Goal: Information Seeking & Learning: Learn about a topic

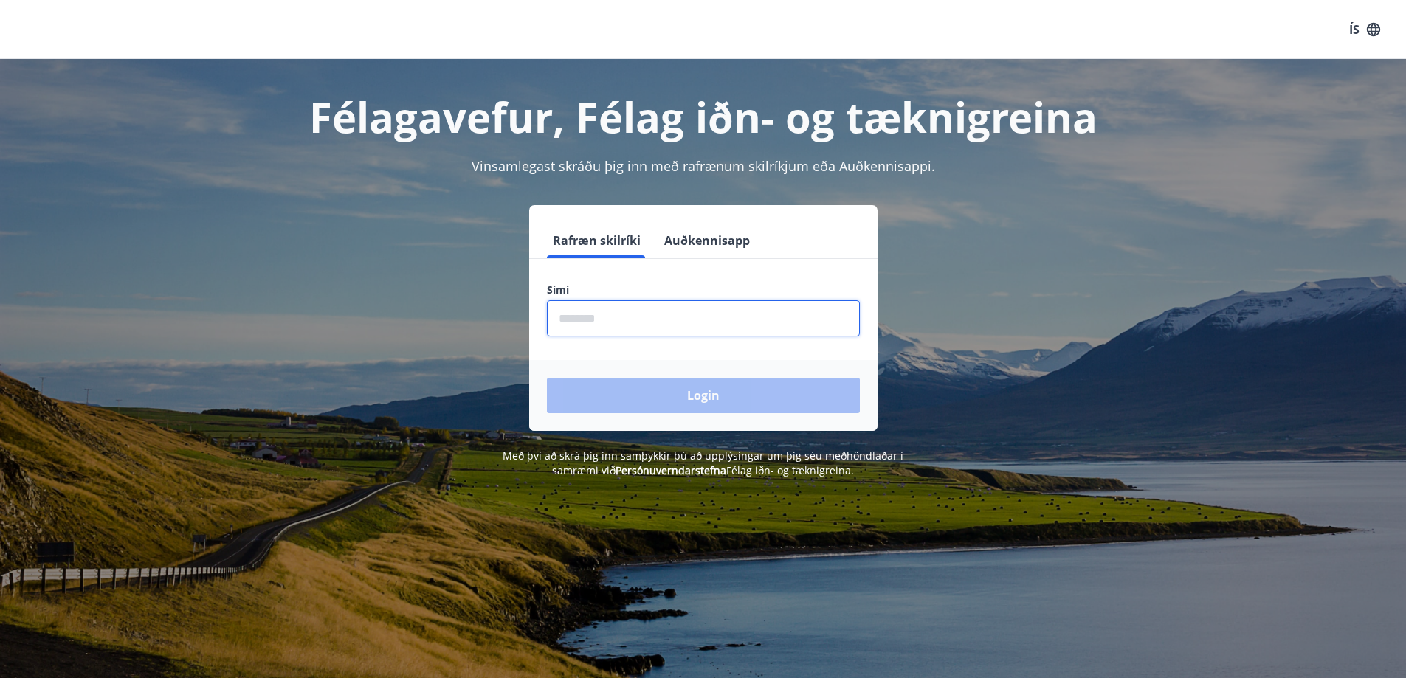
click at [602, 308] on input "phone" at bounding box center [703, 318] width 313 height 36
type input "*"
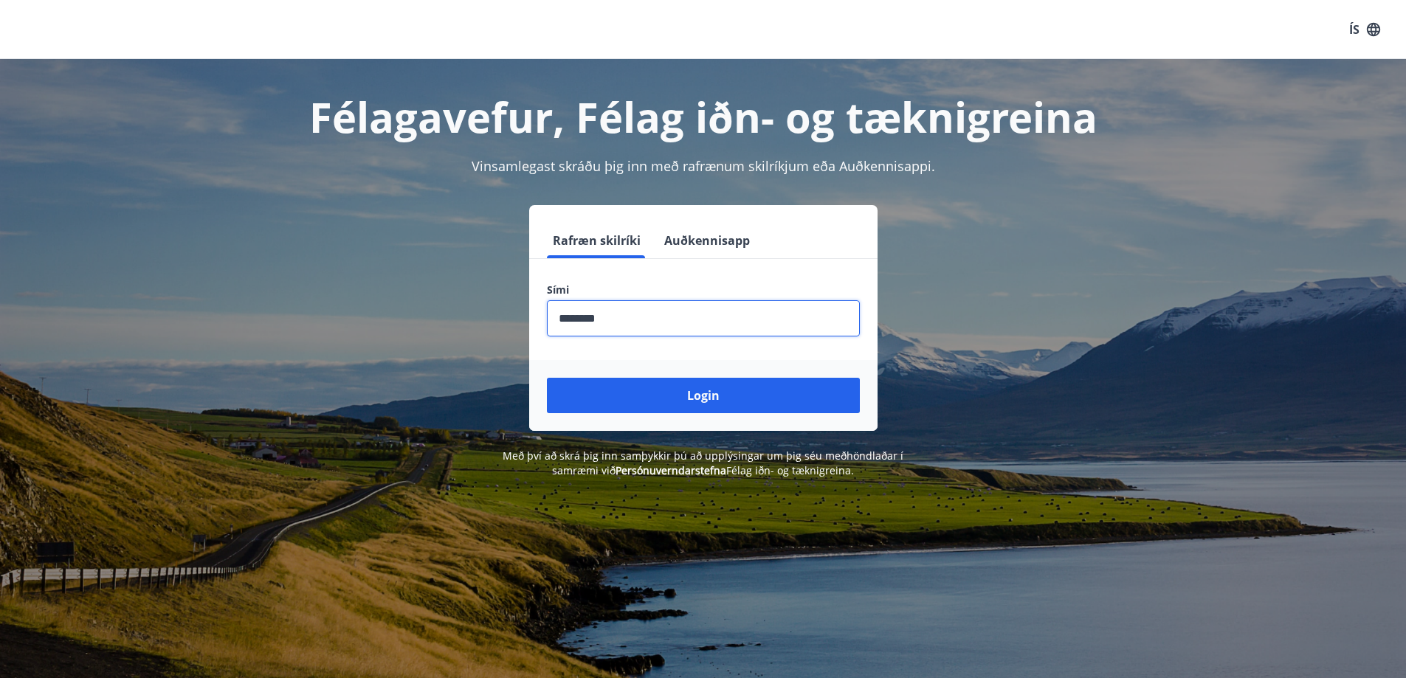
type input "********"
click at [547, 378] on button "Login" at bounding box center [703, 395] width 313 height 35
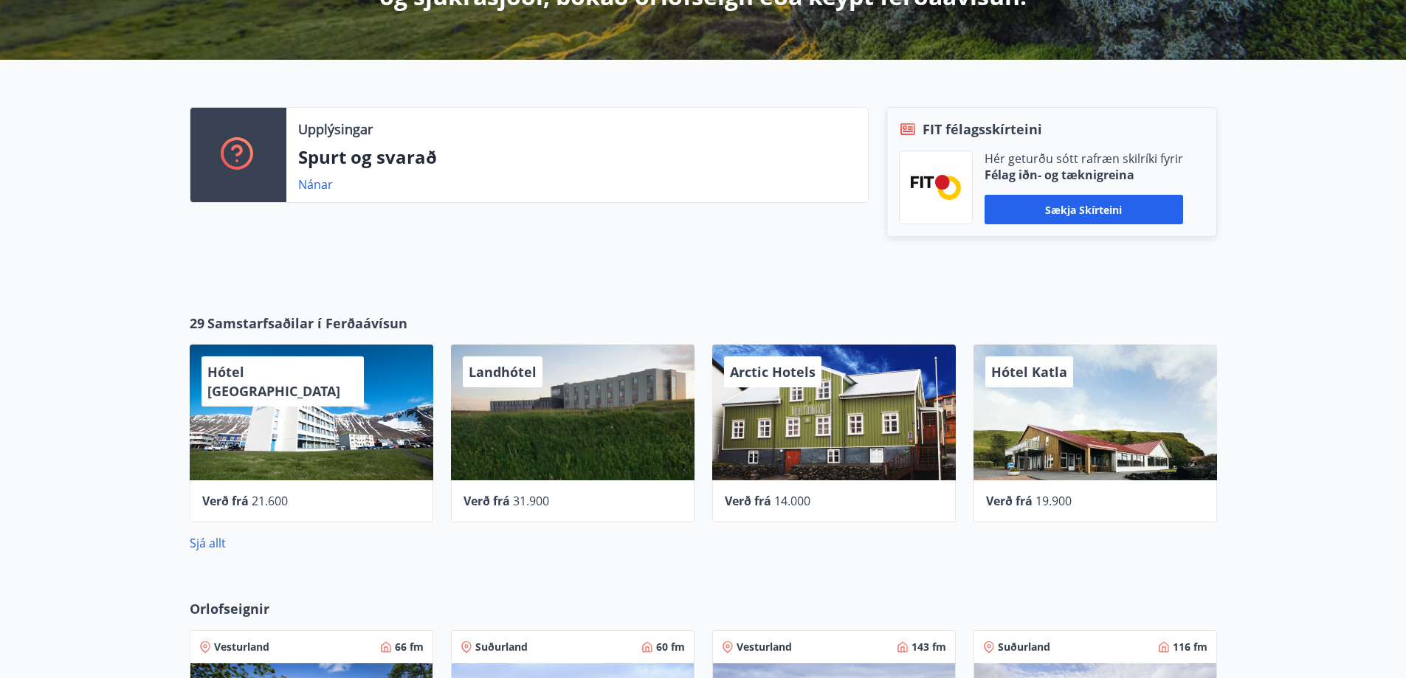
scroll to position [369, 0]
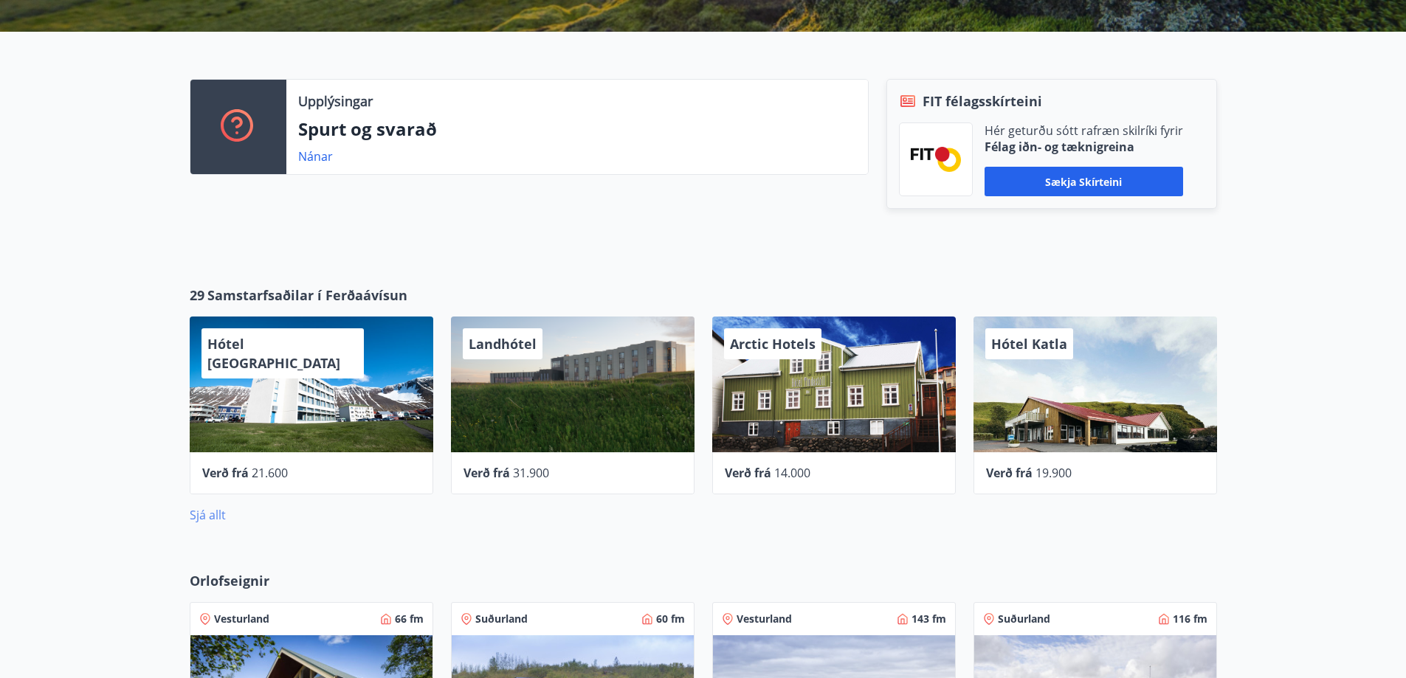
click at [203, 514] on link "Sjá allt" at bounding box center [208, 515] width 36 height 16
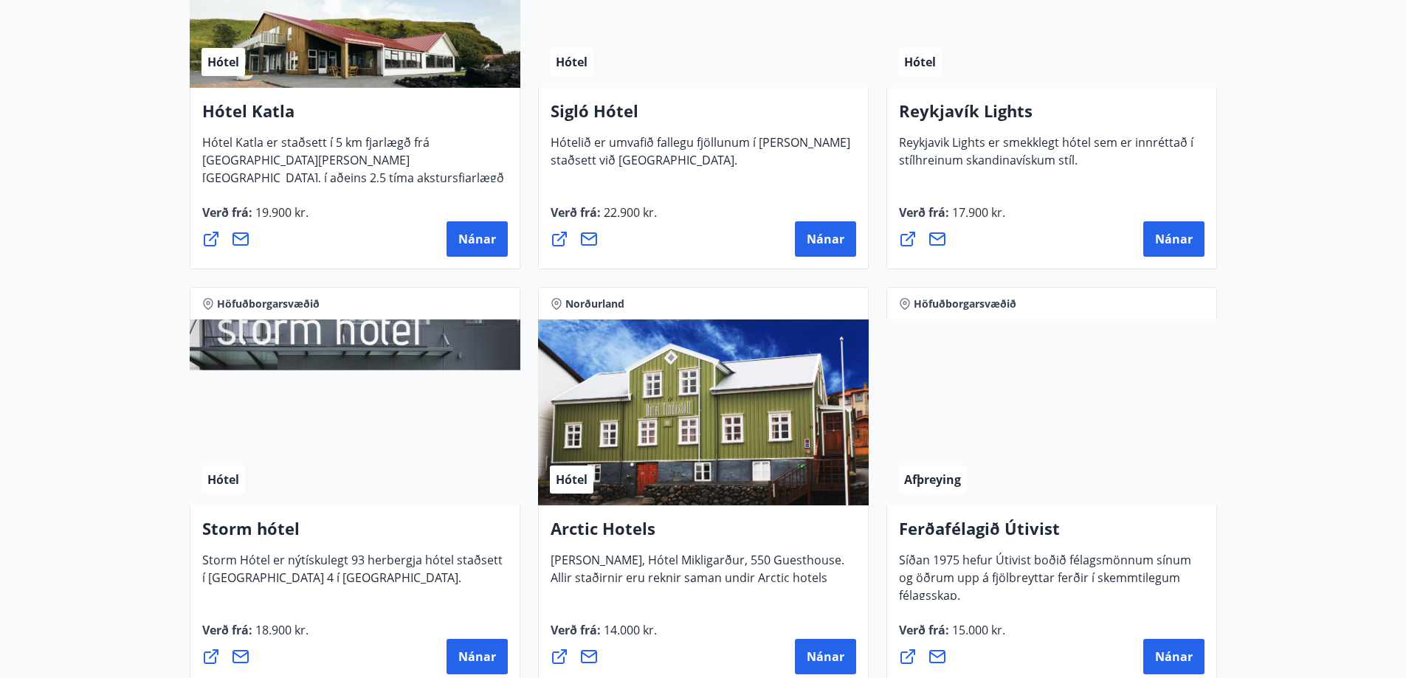
scroll to position [1402, 0]
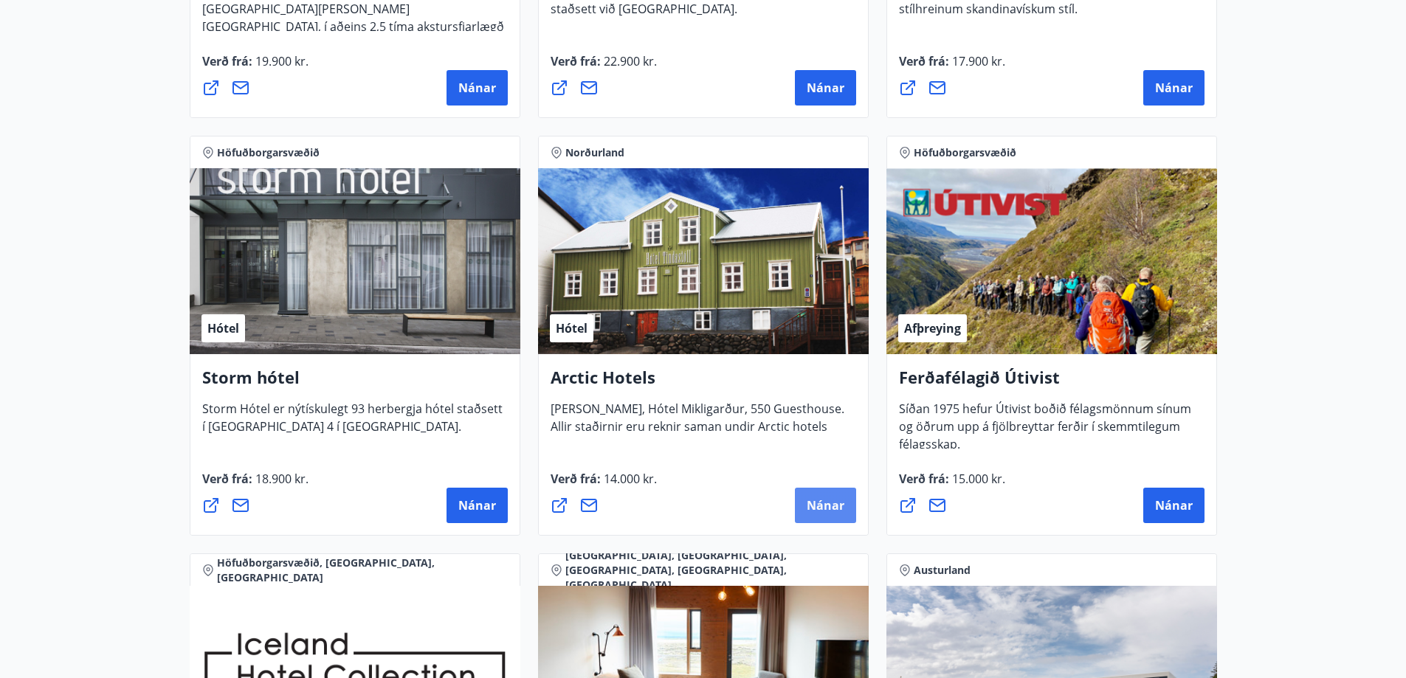
click at [829, 512] on span "Nánar" at bounding box center [826, 505] width 38 height 16
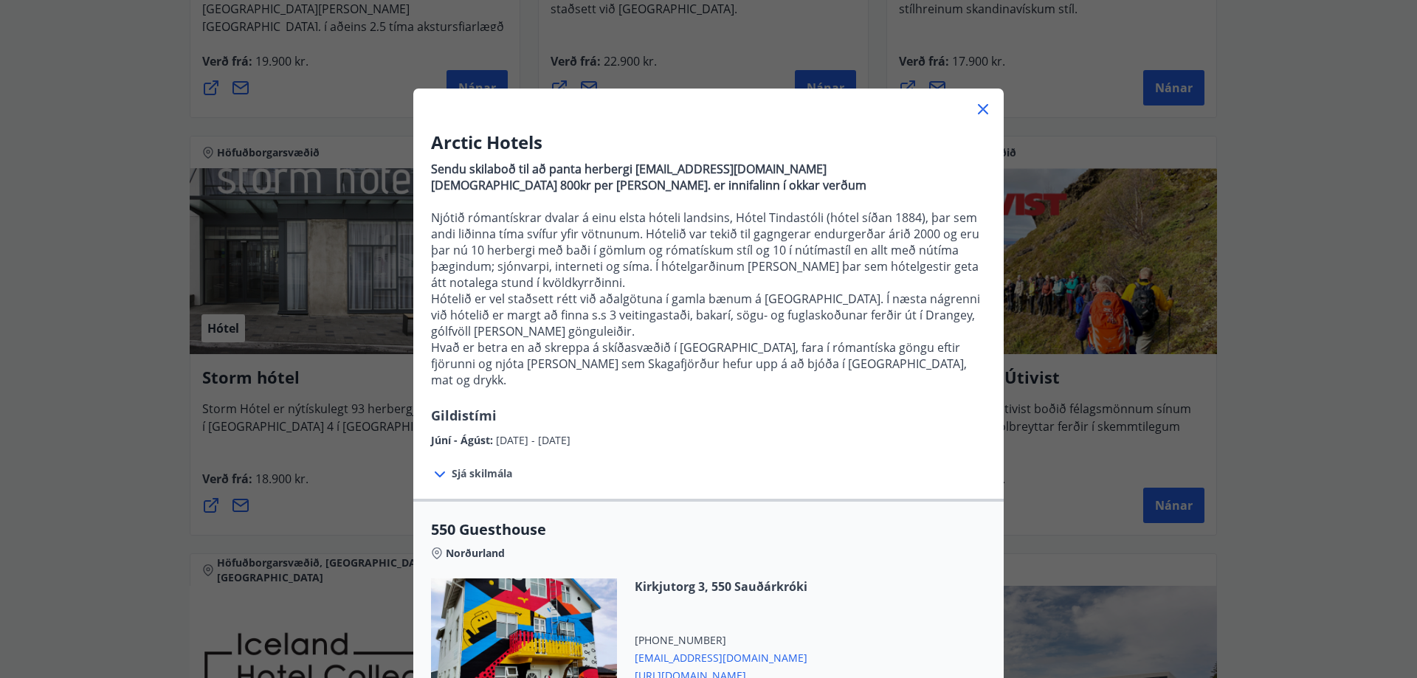
click at [982, 109] on icon at bounding box center [983, 109] width 2 height 2
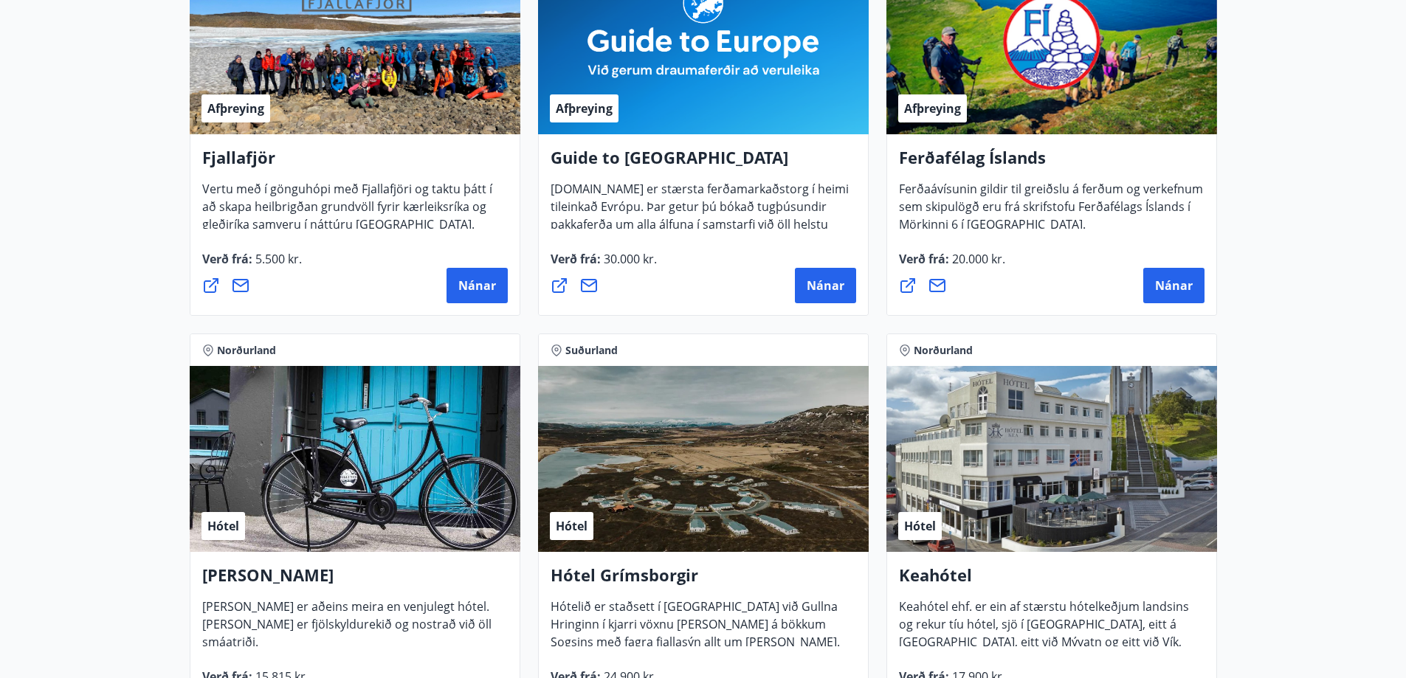
scroll to position [0, 0]
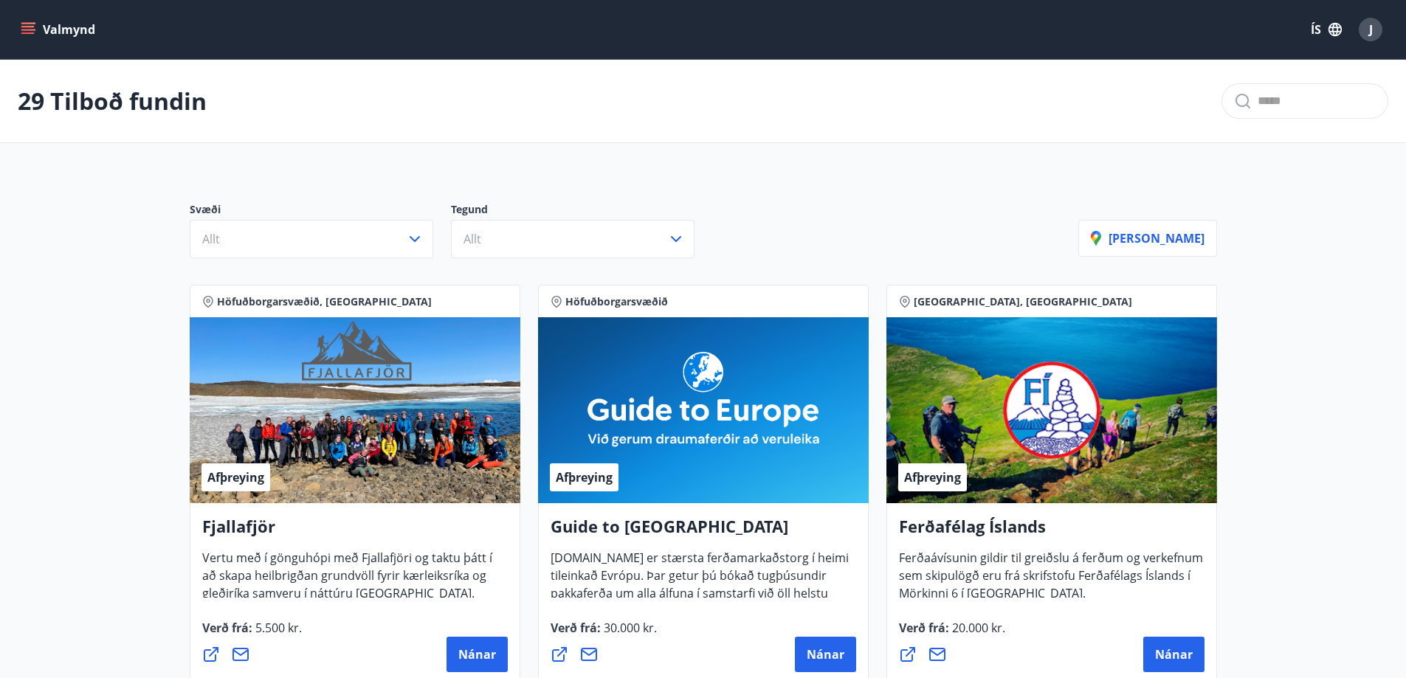
click at [49, 20] on button "Valmynd" at bounding box center [59, 29] width 83 height 27
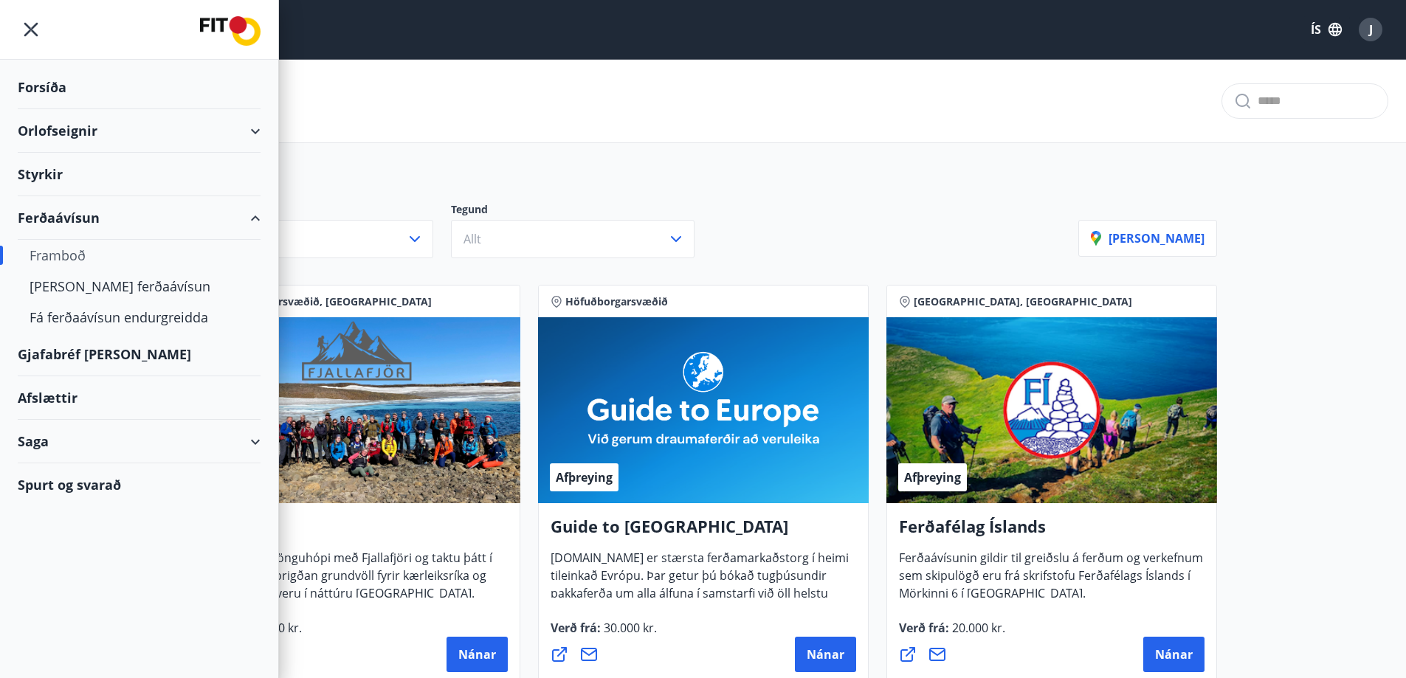
click at [58, 109] on div "Styrkir" at bounding box center [139, 88] width 243 height 44
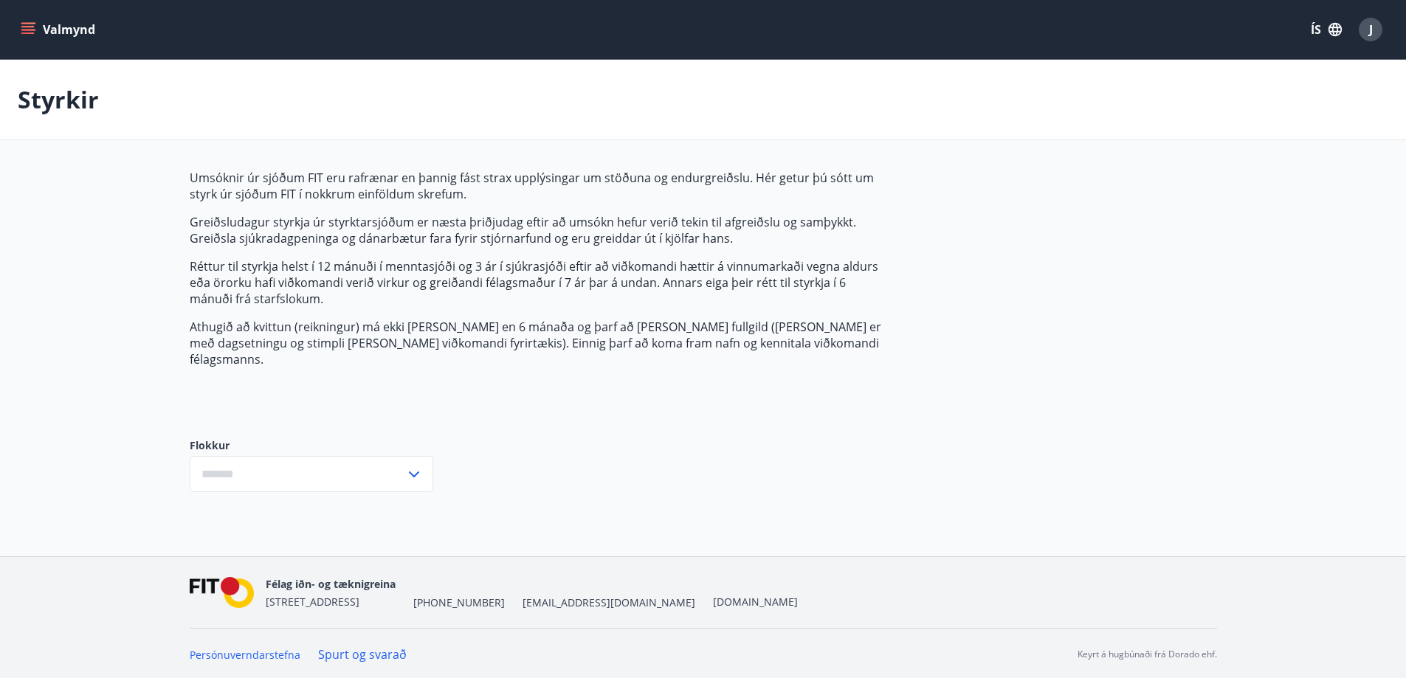
type input "***"
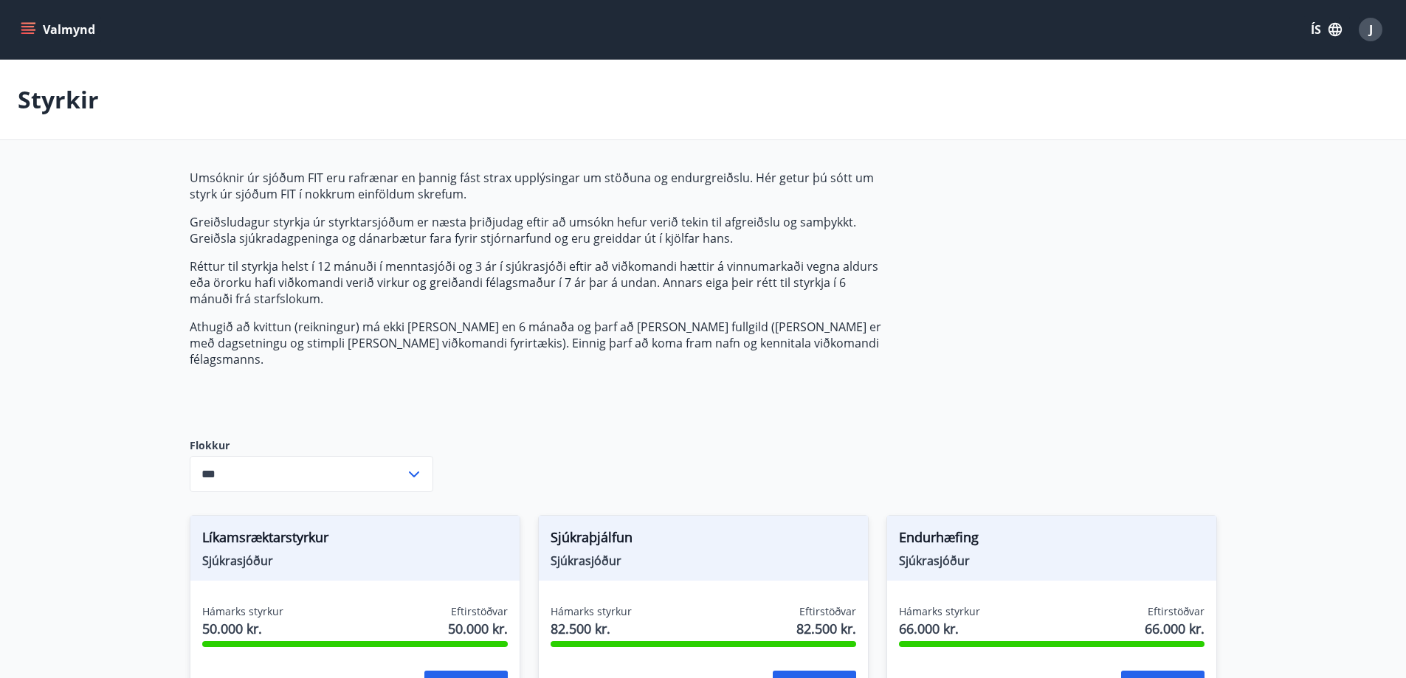
click at [61, 21] on button "Valmynd" at bounding box center [59, 29] width 83 height 27
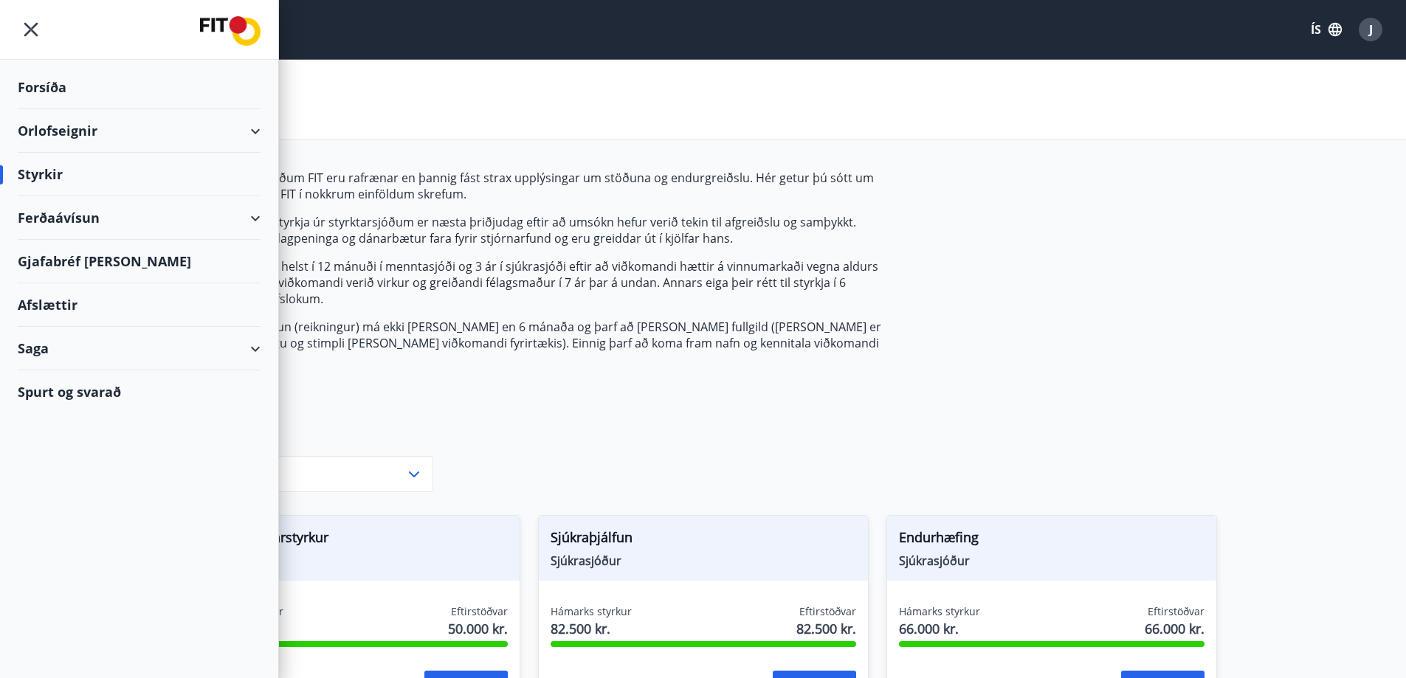
click at [45, 303] on div "Afslættir" at bounding box center [139, 305] width 243 height 44
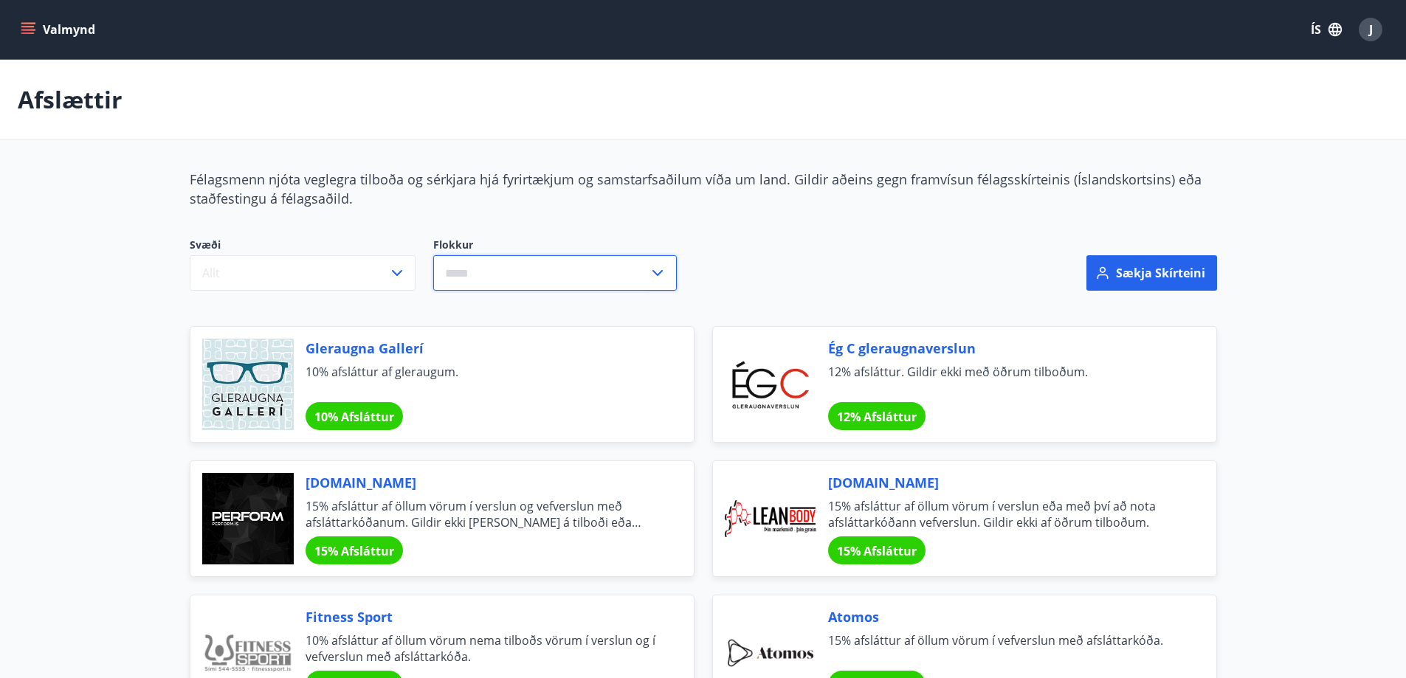
click at [458, 271] on input "text" at bounding box center [540, 273] width 215 height 36
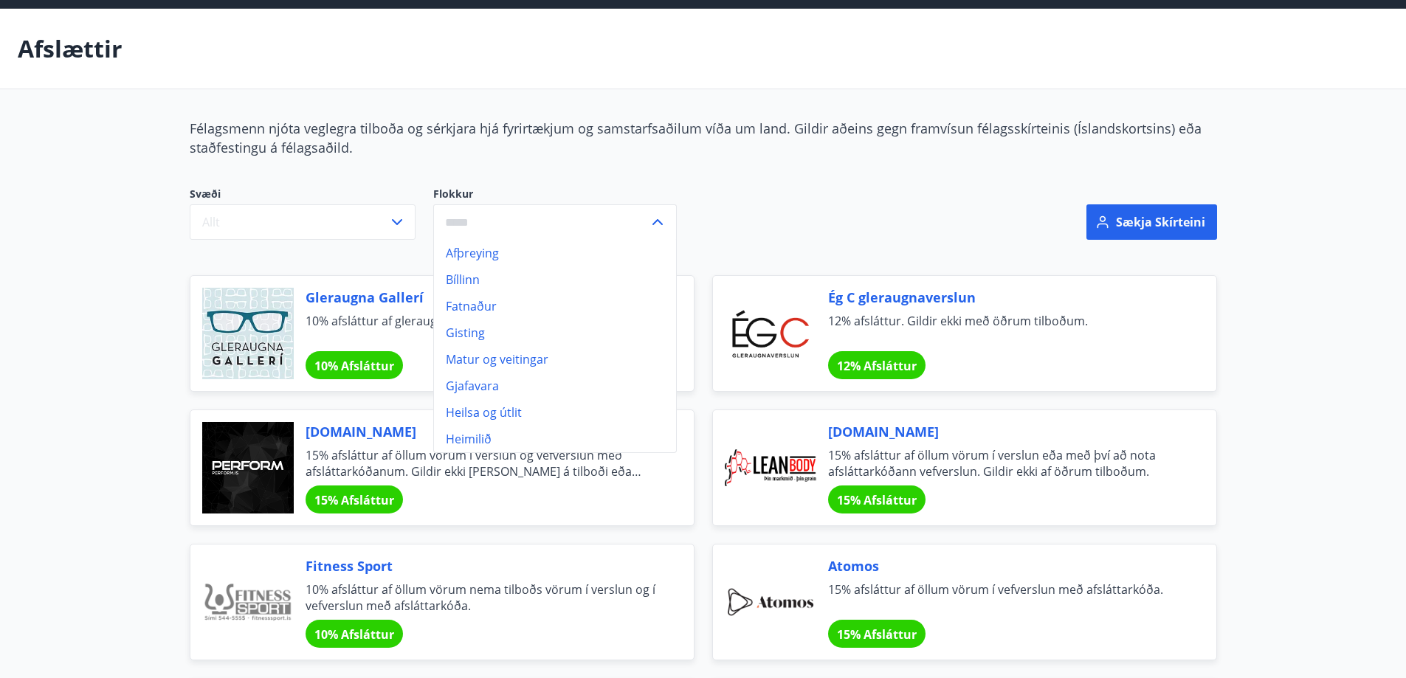
scroll to position [148, 0]
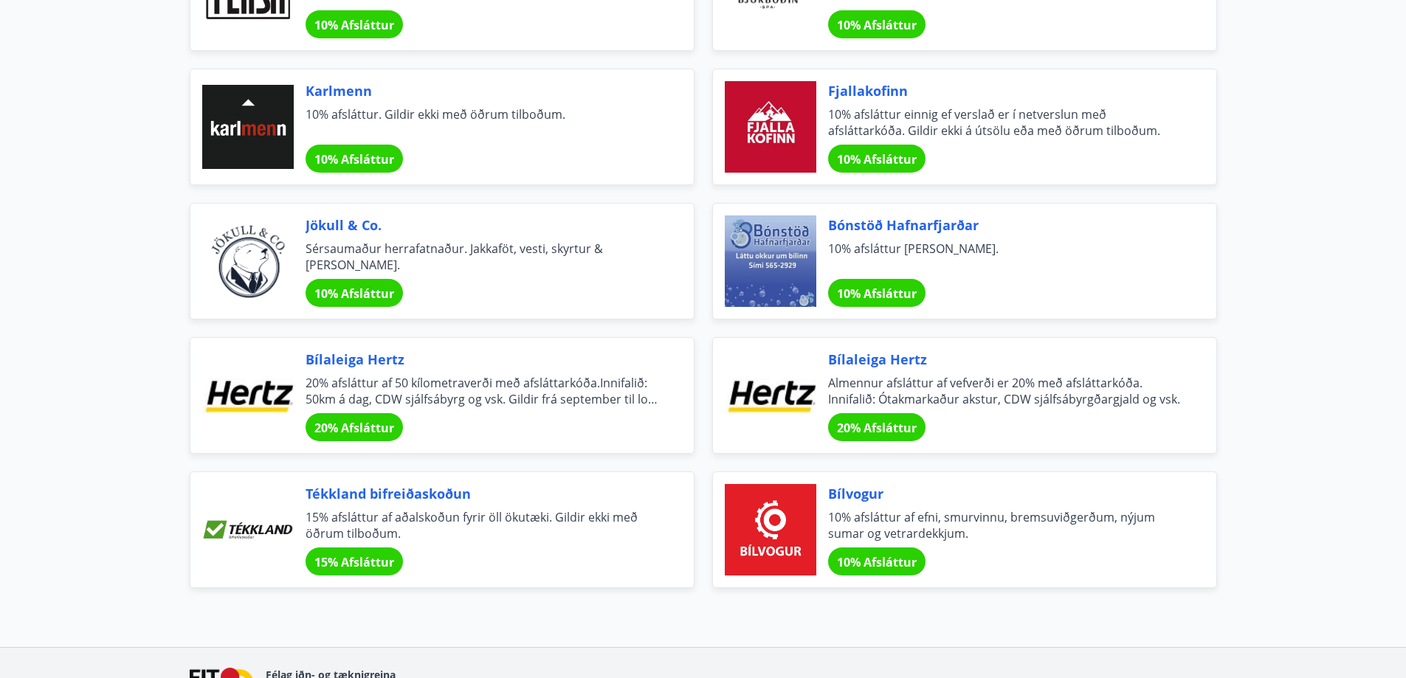
scroll to position [4723, 0]
